Goal: Task Accomplishment & Management: Manage account settings

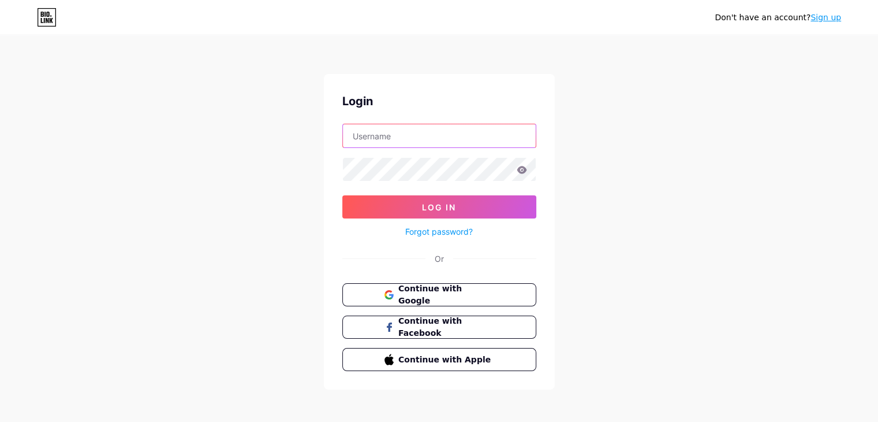
type input "[EMAIL_ADDRESS][DOMAIN_NAME]"
click at [521, 169] on icon at bounding box center [522, 170] width 10 height 8
click at [526, 170] on icon at bounding box center [522, 170] width 10 height 8
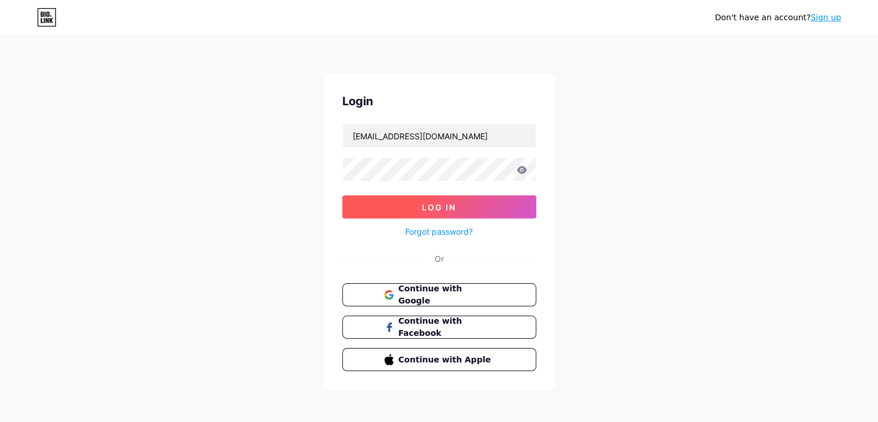
click at [459, 208] on button "Log In" at bounding box center [439, 206] width 194 height 23
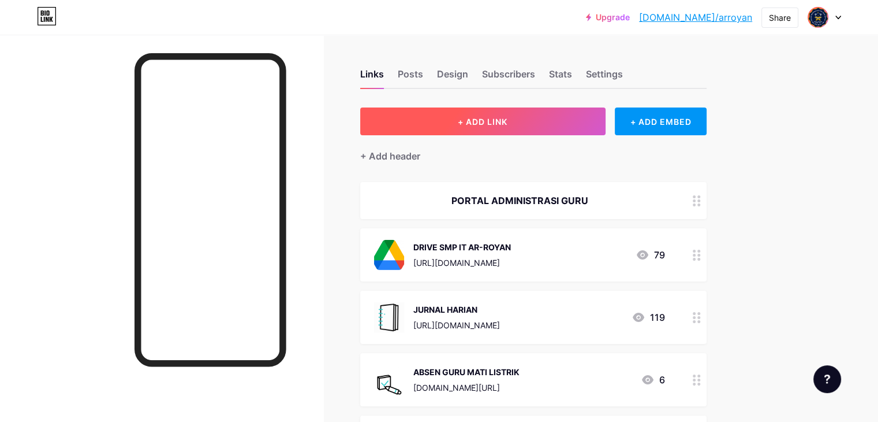
click at [508, 117] on span "+ ADD LINK" at bounding box center [483, 122] width 50 height 10
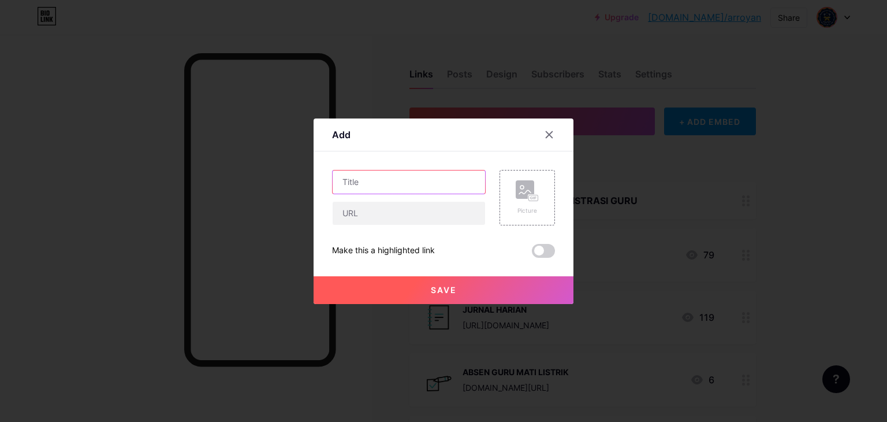
click at [388, 184] on input "text" at bounding box center [409, 181] width 152 height 23
type input "SERDIK PPG"
click at [381, 213] on input "text" at bounding box center [409, 213] width 152 height 23
paste input "[URL][DOMAIN_NAME]"
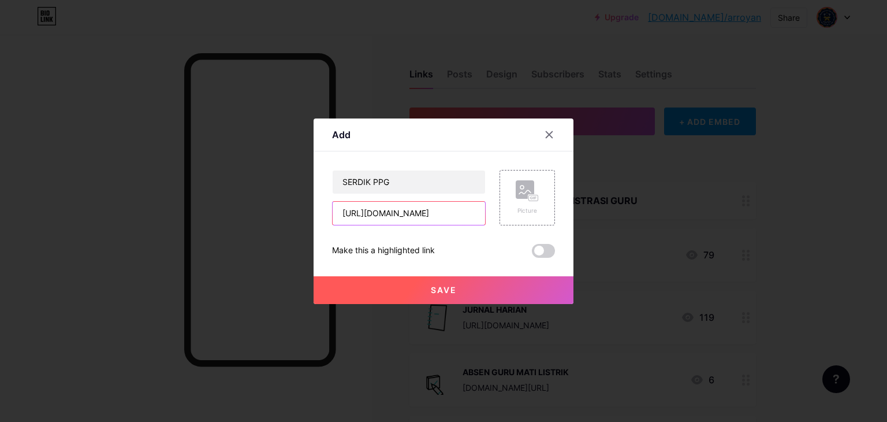
type input "[URL][DOMAIN_NAME]"
click at [455, 292] on span "Save" at bounding box center [444, 290] width 26 height 10
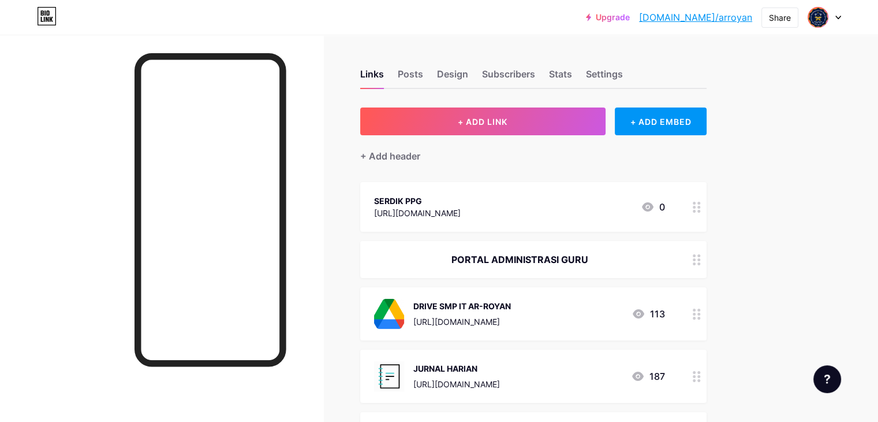
drag, startPoint x: 548, startPoint y: 195, endPoint x: 552, endPoint y: 229, distance: 33.7
click at [552, 229] on div "SERDIK PPG [URL][DOMAIN_NAME] 0" at bounding box center [533, 207] width 346 height 50
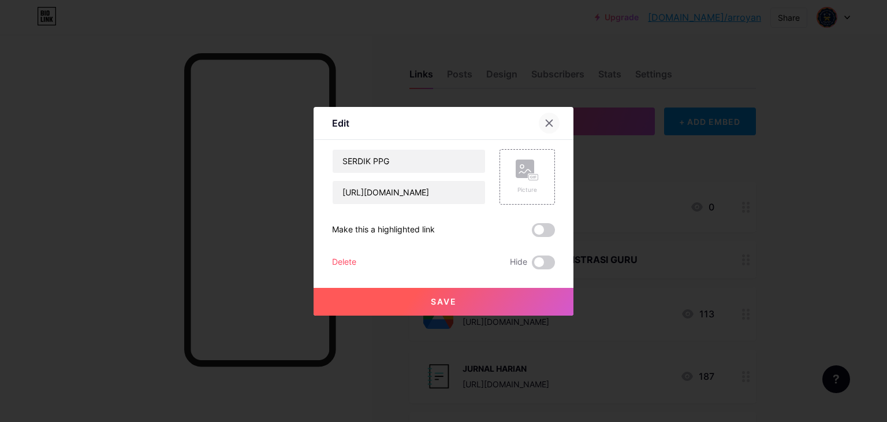
click at [549, 124] on icon at bounding box center [549, 122] width 9 height 9
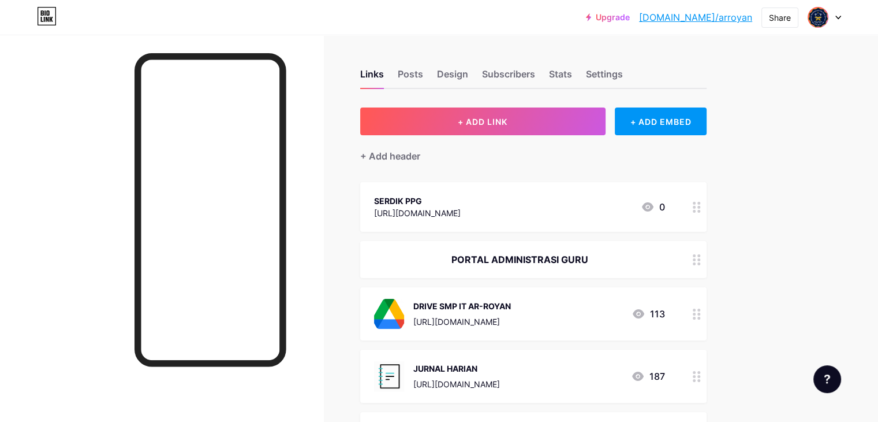
click at [701, 207] on icon at bounding box center [697, 207] width 8 height 11
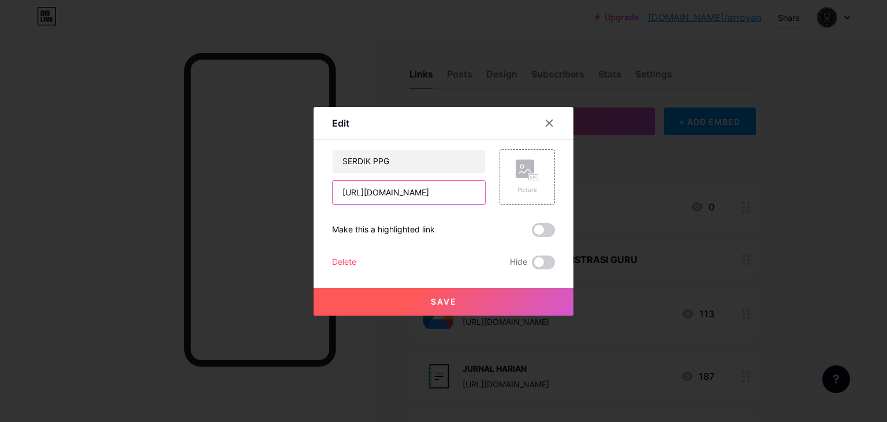
click at [409, 187] on input "[URL][DOMAIN_NAME]" at bounding box center [409, 192] width 152 height 23
paste input "text"
type input "[URL][DOMAIN_NAME]"
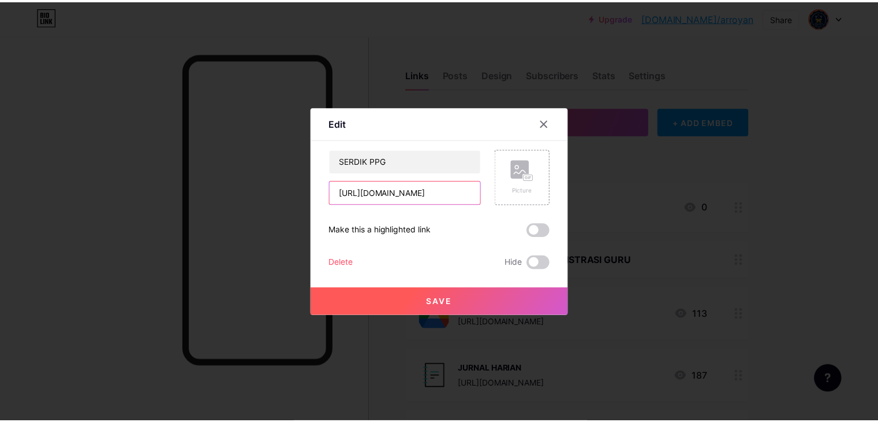
scroll to position [0, 0]
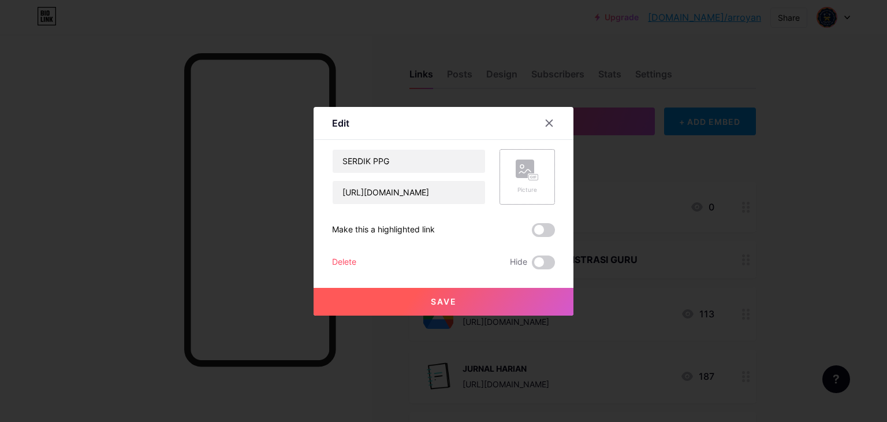
click at [519, 182] on div "Picture" at bounding box center [527, 176] width 23 height 35
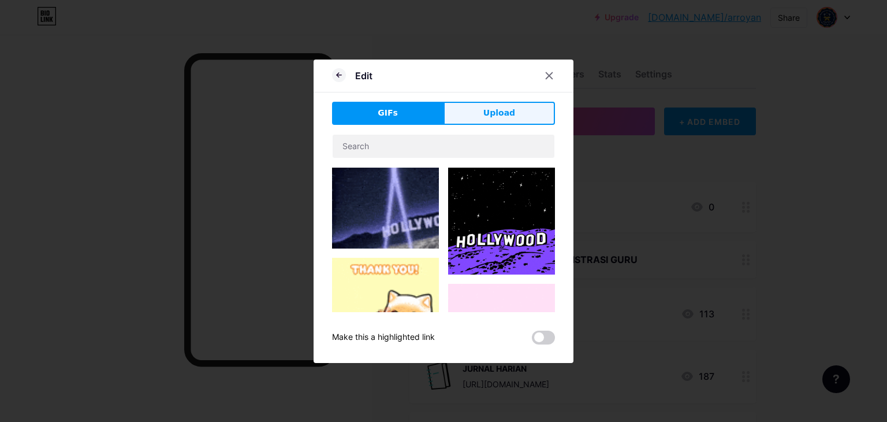
click at [499, 109] on span "Upload" at bounding box center [499, 113] width 32 height 12
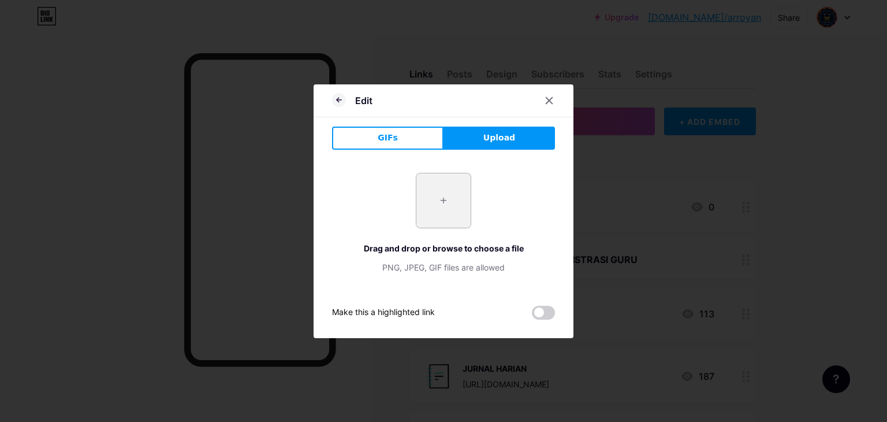
click at [443, 206] on input "file" at bounding box center [443, 200] width 54 height 54
type input "C:\fakepath\Berkas-lapor-diri-bagi-guru-[PERSON_NAME]-Seleksi-Administrasi-PPG-…"
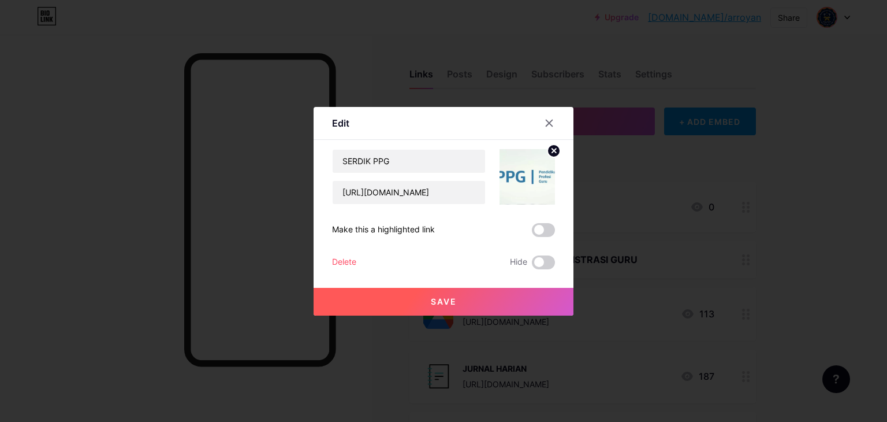
click at [446, 299] on span "Save" at bounding box center [444, 301] width 26 height 10
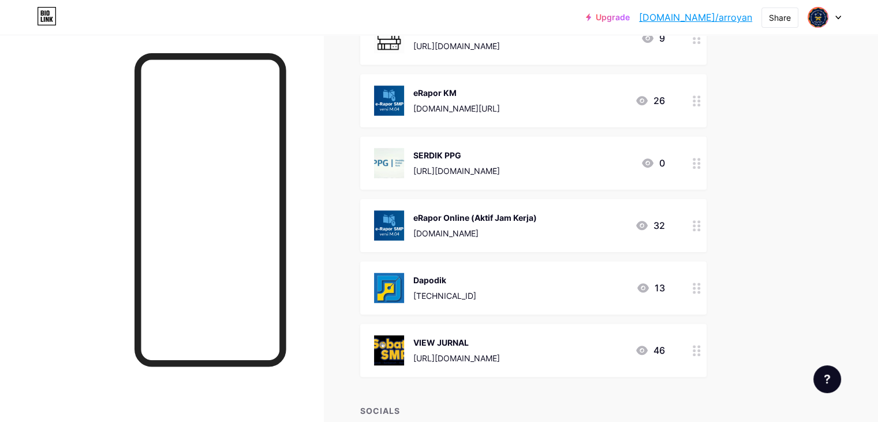
scroll to position [751, 0]
